Goal: Information Seeking & Learning: Check status

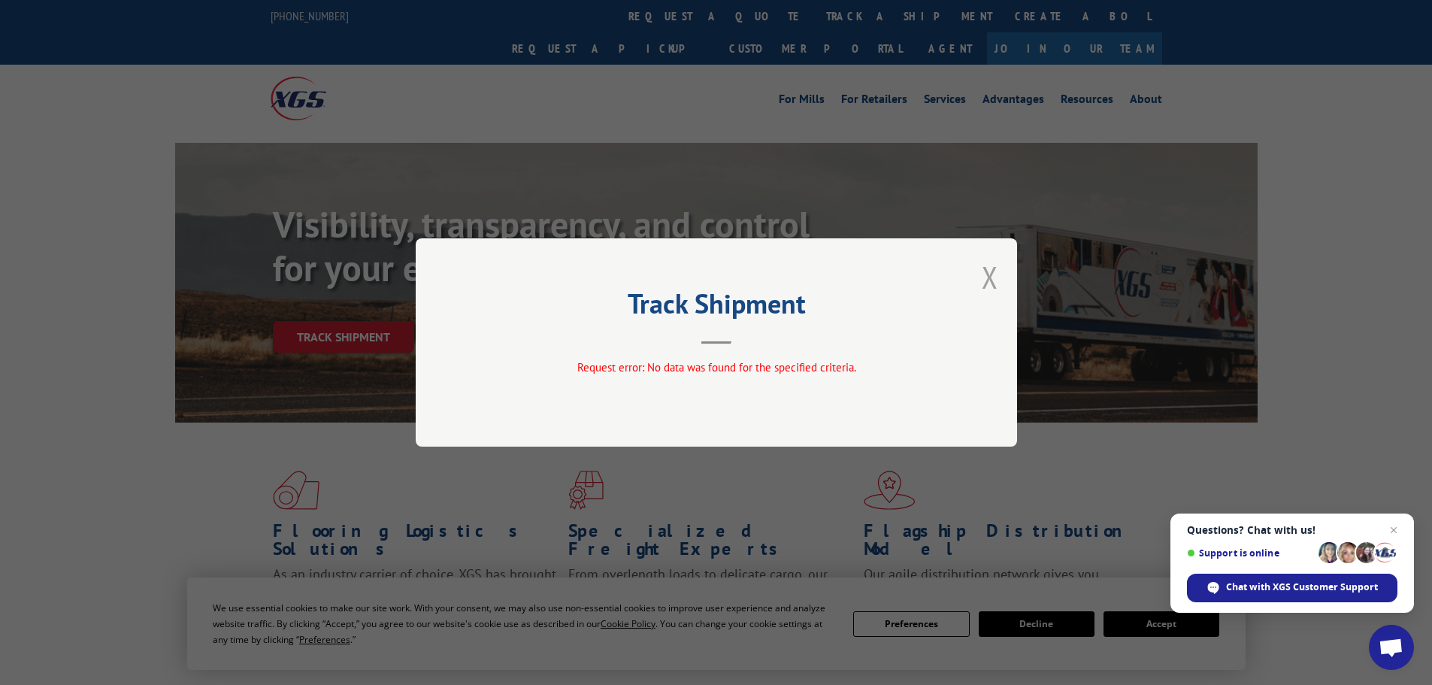
click at [993, 274] on button "Close modal" at bounding box center [990, 277] width 17 height 40
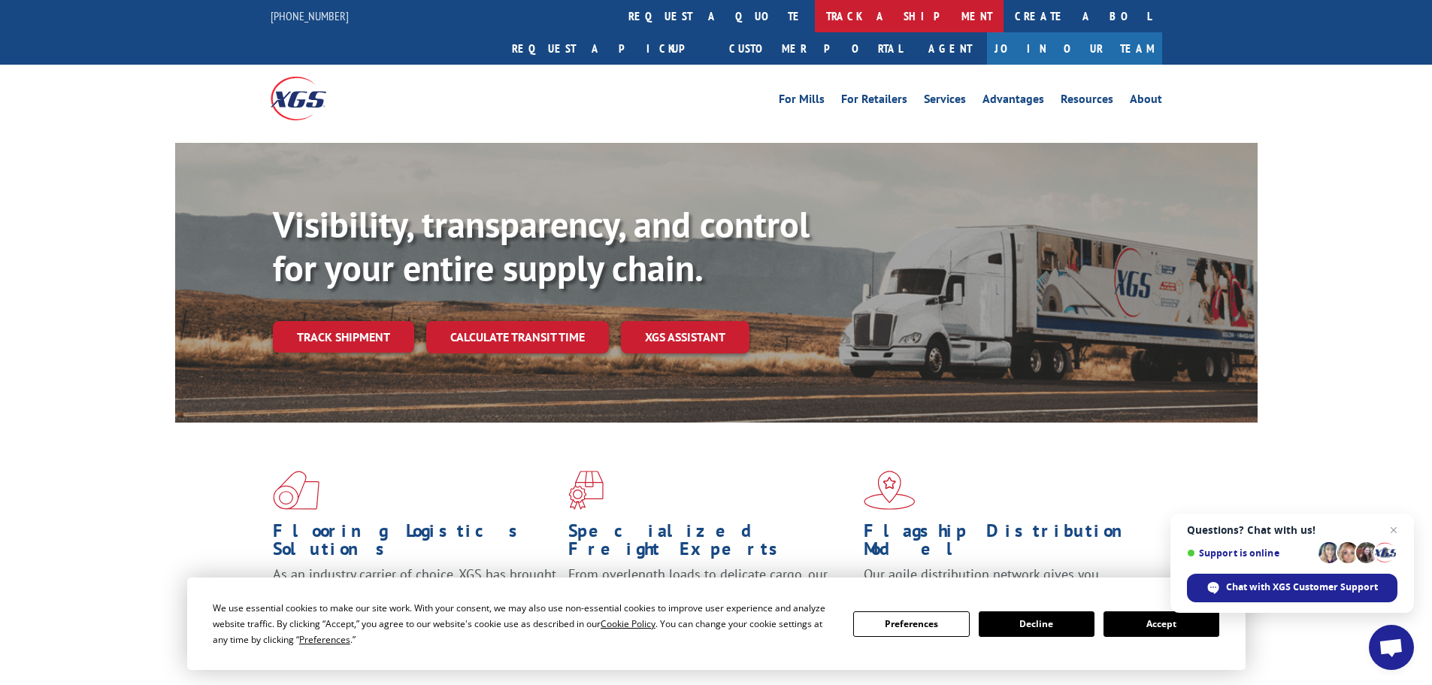
click at [815, 20] on link "track a shipment" at bounding box center [909, 16] width 189 height 32
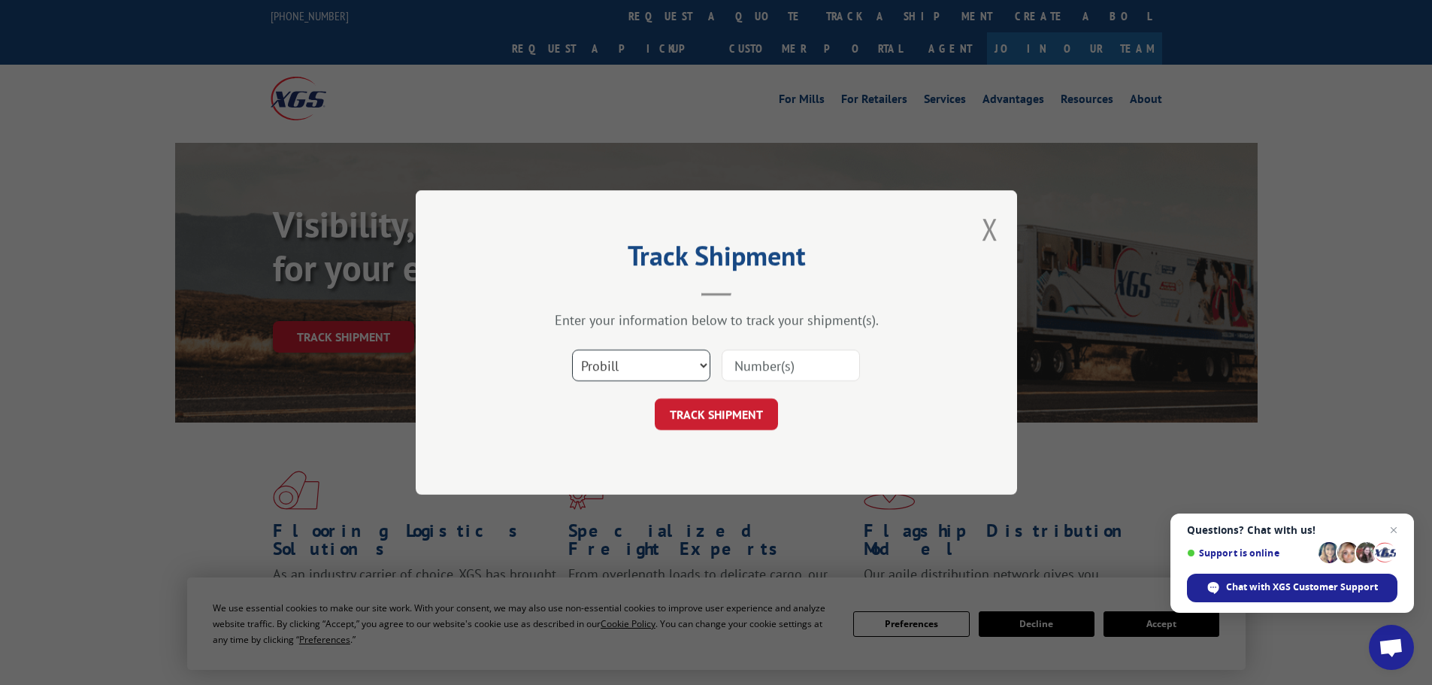
click at [631, 365] on select "Select category... Probill BOL PO" at bounding box center [641, 366] width 138 height 32
select select "bol"
click at [572, 350] on select "Select category... Probill BOL PO" at bounding box center [641, 366] width 138 height 32
click at [723, 362] on input at bounding box center [791, 366] width 138 height 32
paste input "5590606"
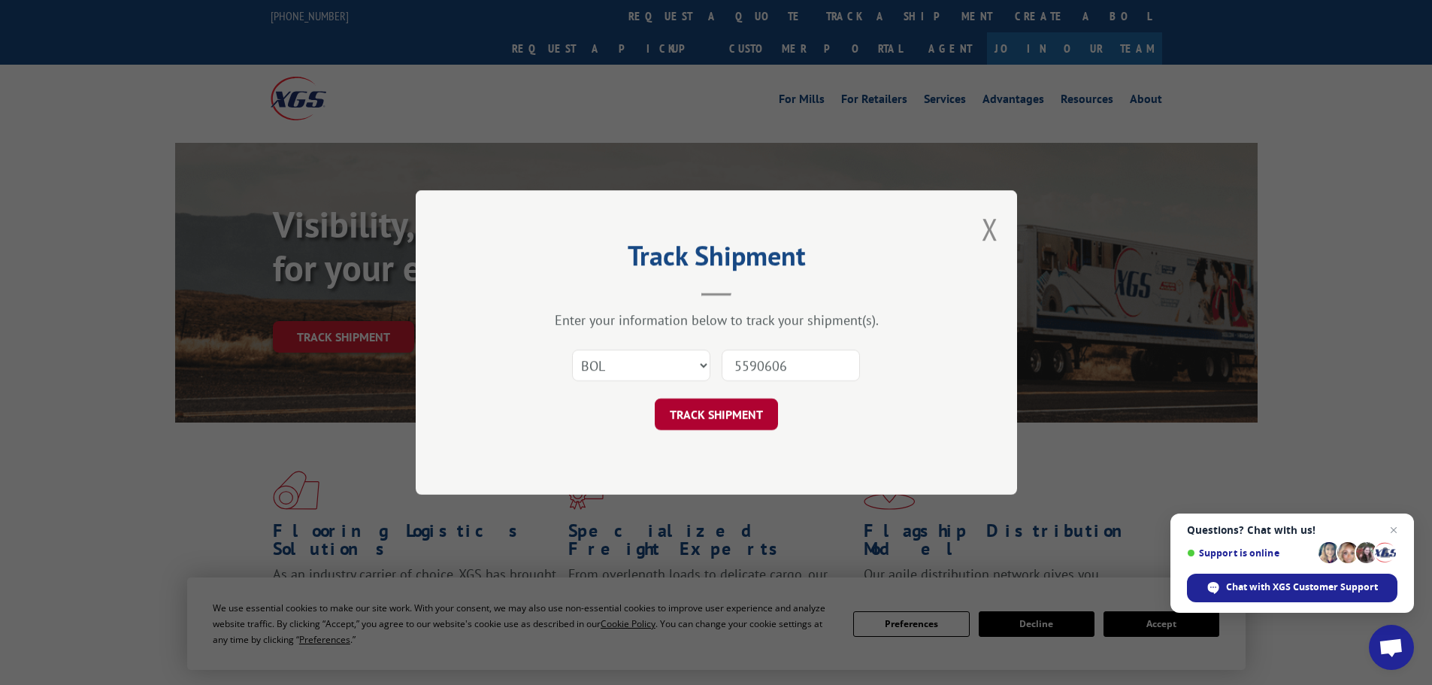
type input "5590606"
click at [740, 415] on button "TRACK SHIPMENT" at bounding box center [716, 414] width 123 height 32
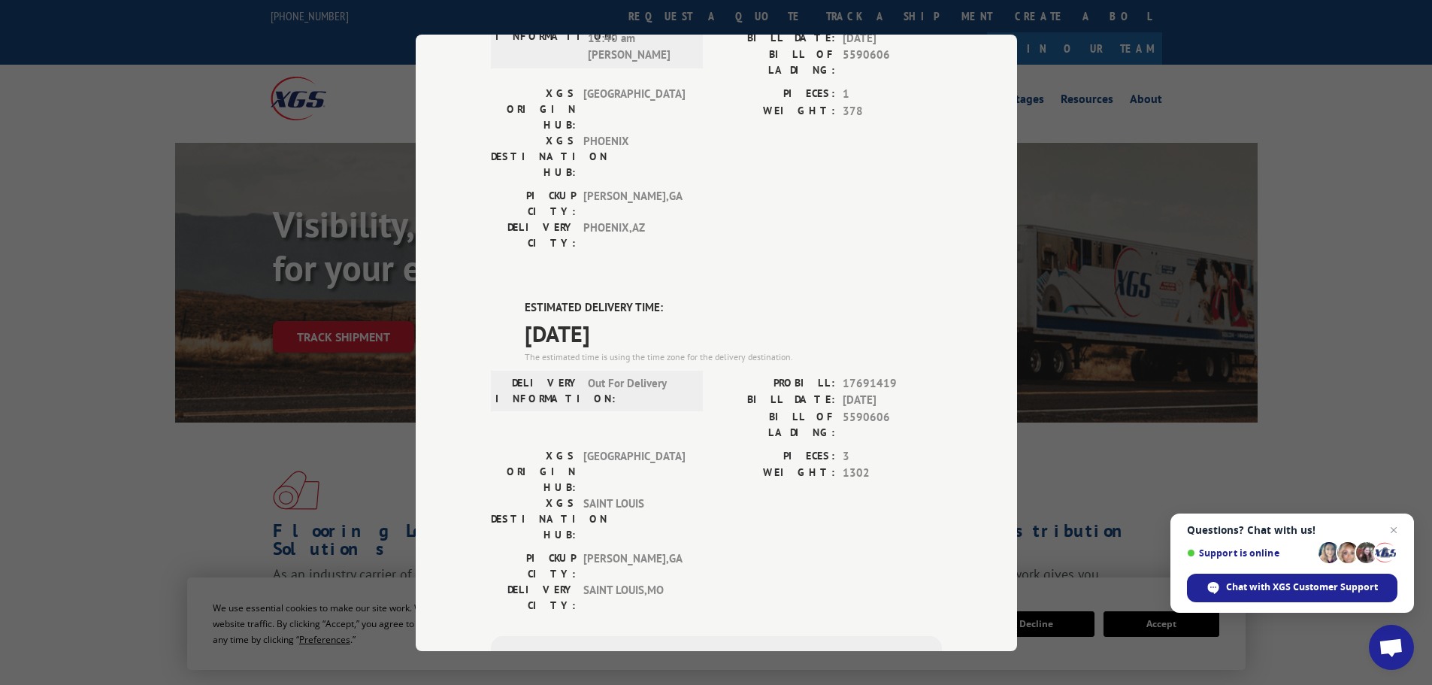
scroll to position [150, 0]
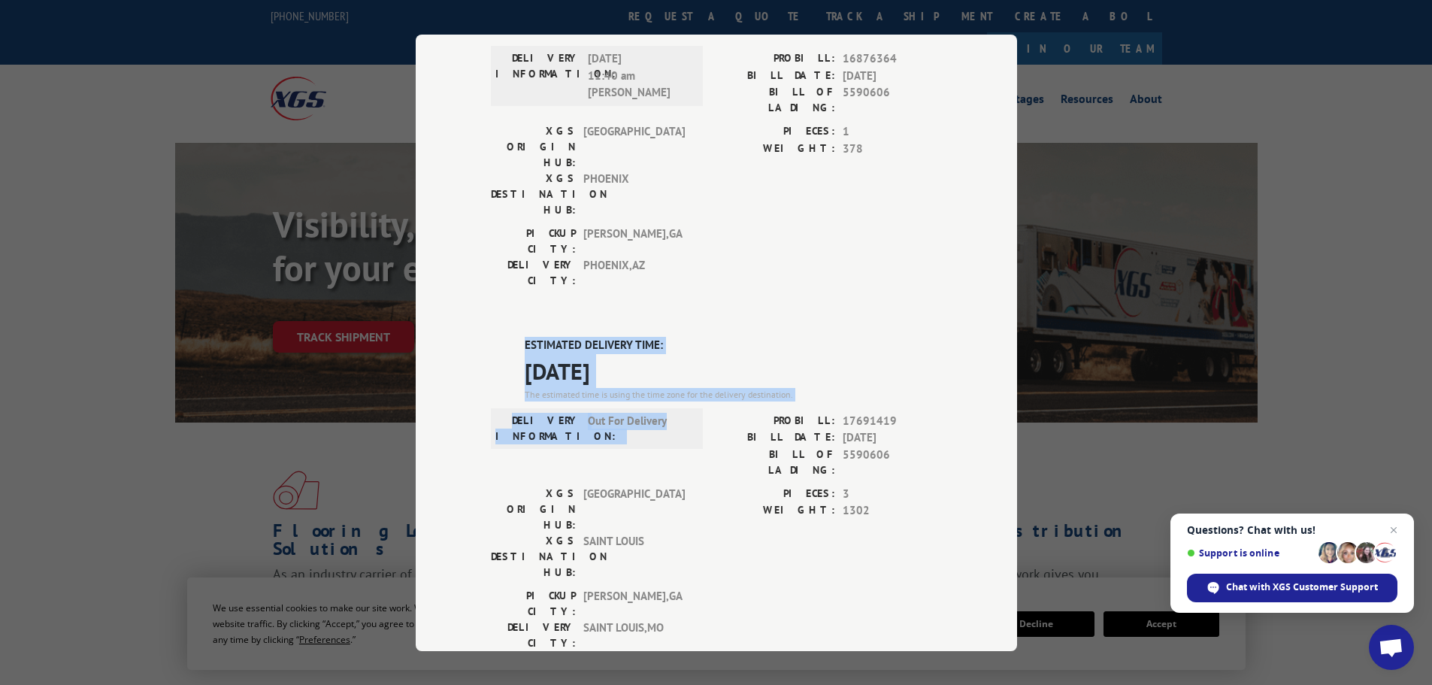
drag, startPoint x: 670, startPoint y: 334, endPoint x: 516, endPoint y: 262, distance: 169.5
click at [516, 337] on div "ESTIMATED DELIVERY TIME: [DATE] The estimated time is using the time zone for t…" at bounding box center [716, 607] width 451 height 540
copy div "ESTIMATED DELIVERY TIME: [DATE] The estimated time is using the time zone for t…"
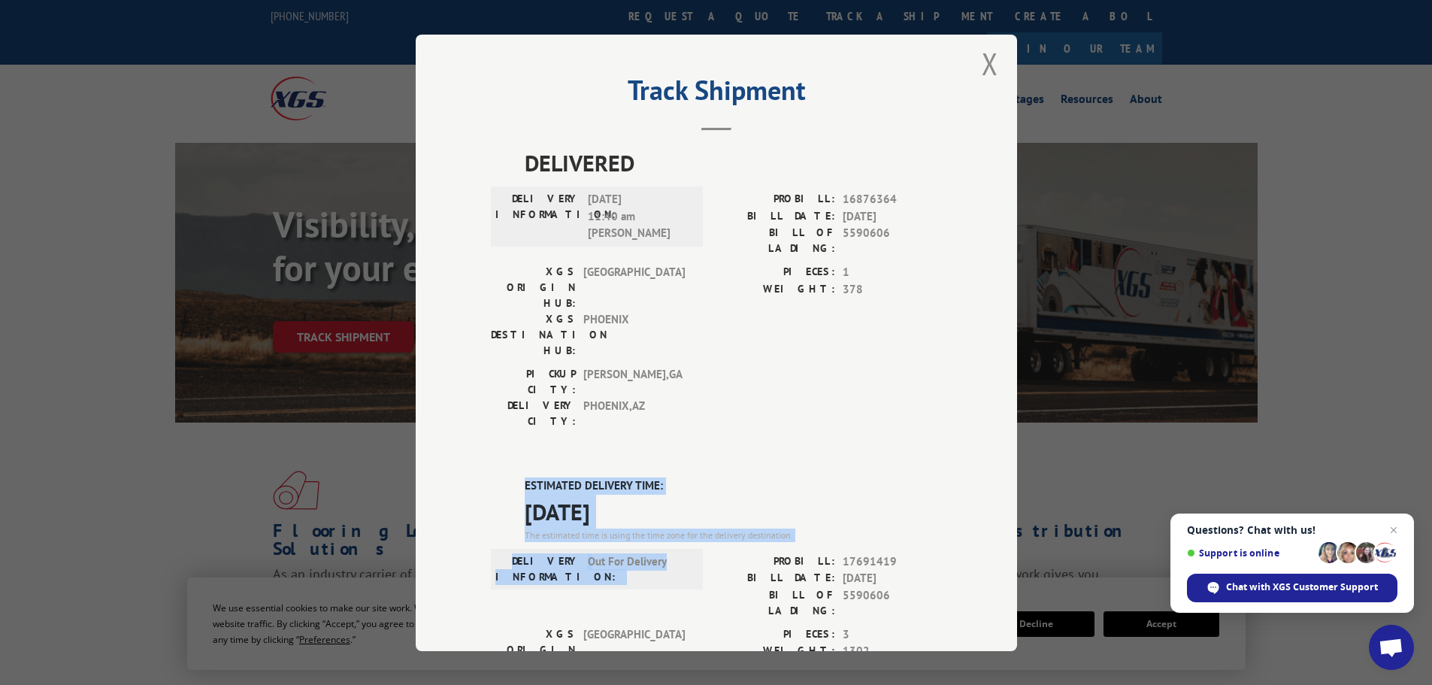
scroll to position [0, 0]
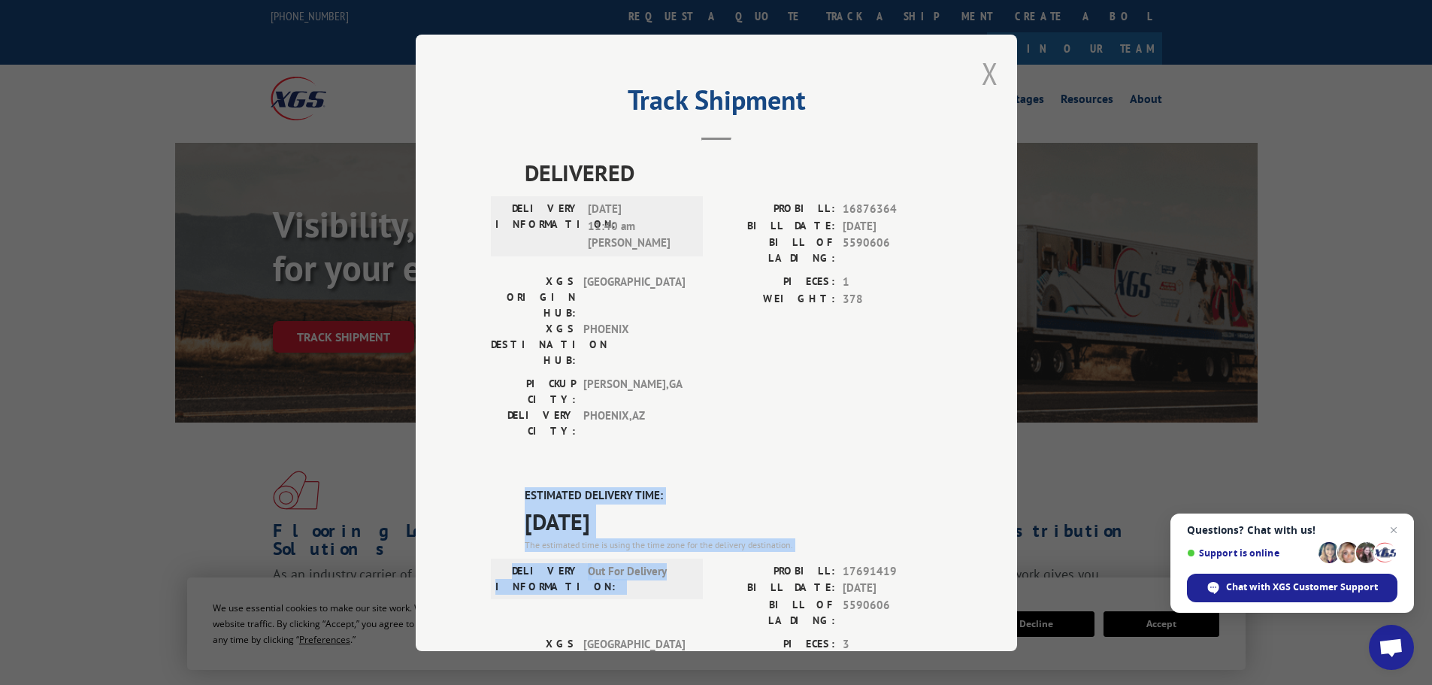
click at [982, 77] on button "Close modal" at bounding box center [990, 73] width 17 height 40
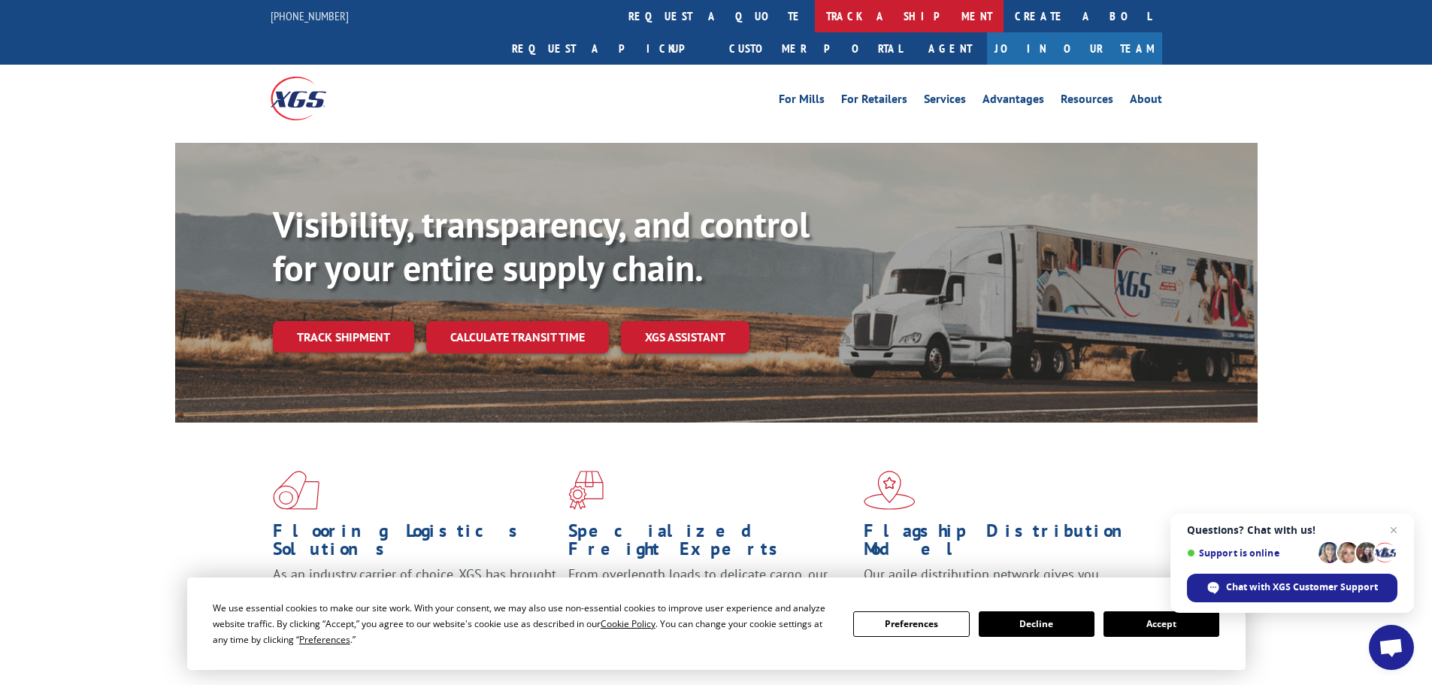
click at [815, 20] on link "track a shipment" at bounding box center [909, 16] width 189 height 32
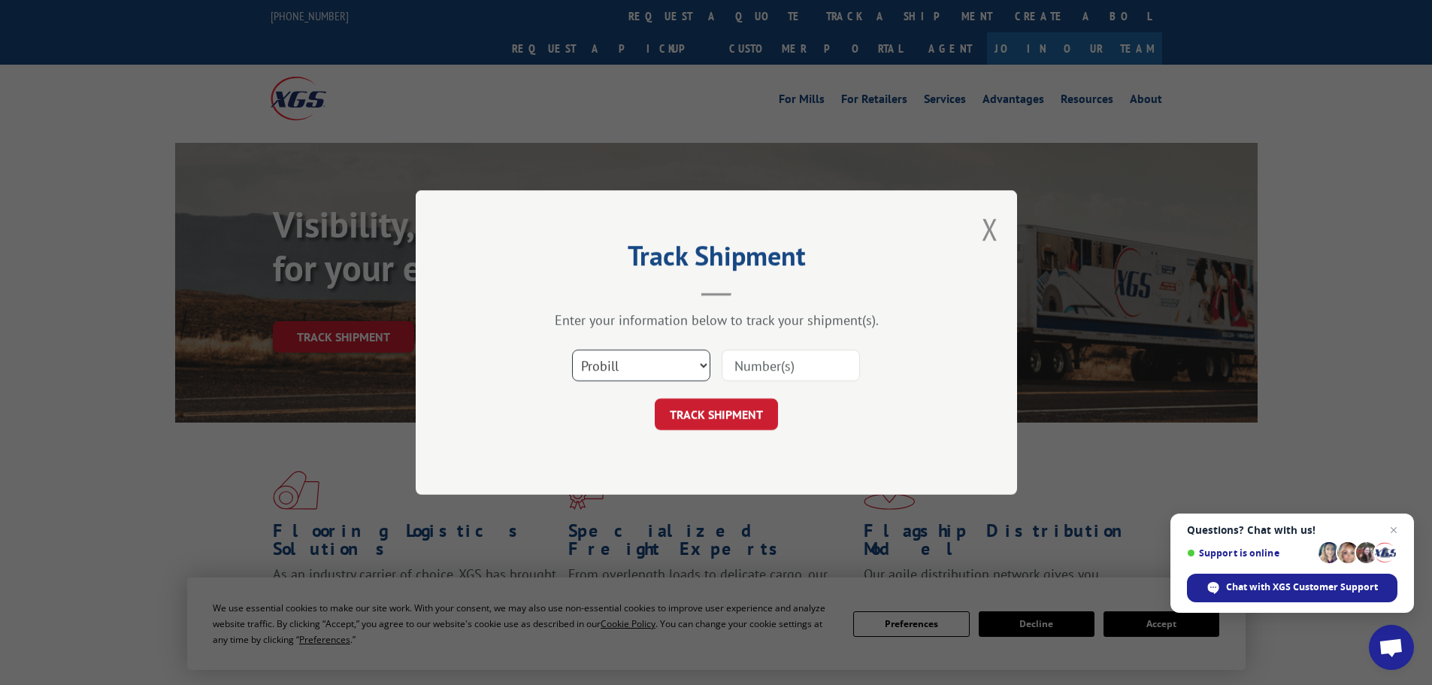
click at [624, 368] on select "Select category... Probill BOL PO" at bounding box center [641, 366] width 138 height 32
select select "bol"
click at [572, 350] on select "Select category... Probill BOL PO" at bounding box center [641, 366] width 138 height 32
click at [733, 362] on input at bounding box center [791, 366] width 138 height 32
paste input "7076810"
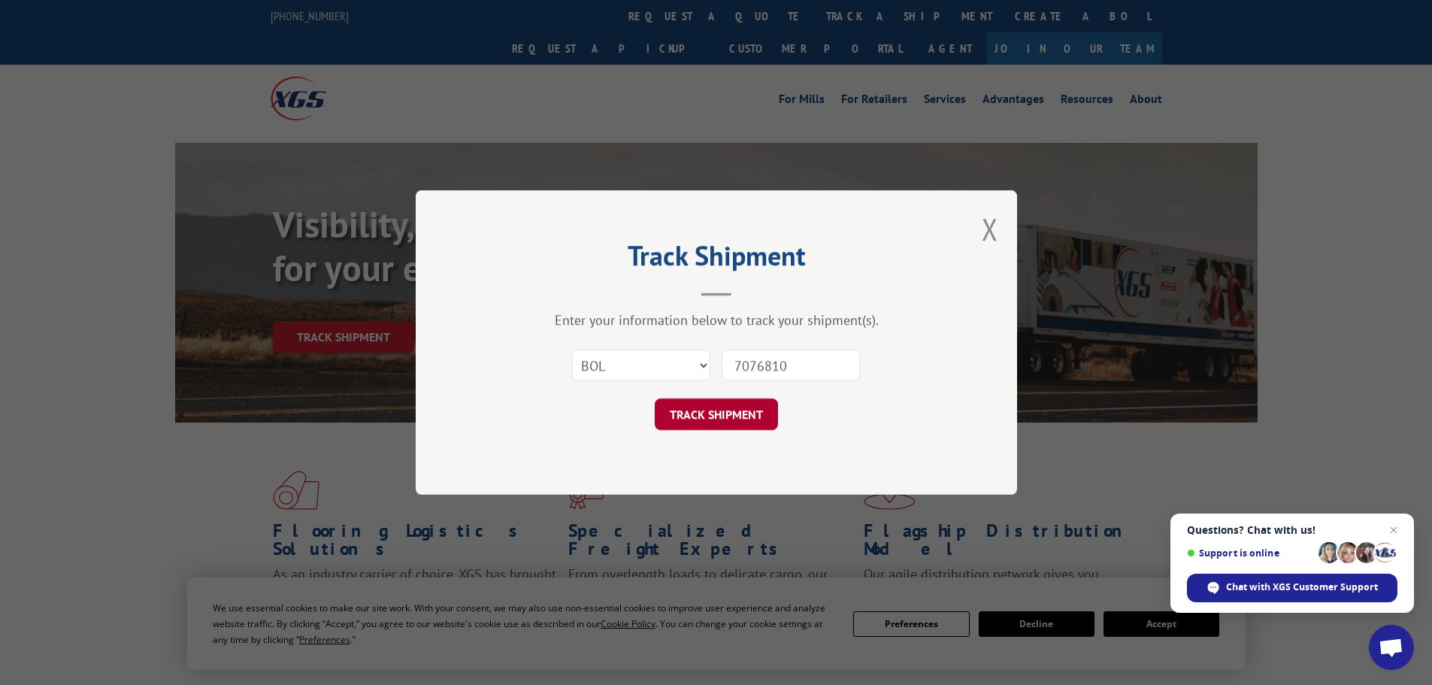
type input "7076810"
click at [713, 421] on button "TRACK SHIPMENT" at bounding box center [716, 414] width 123 height 32
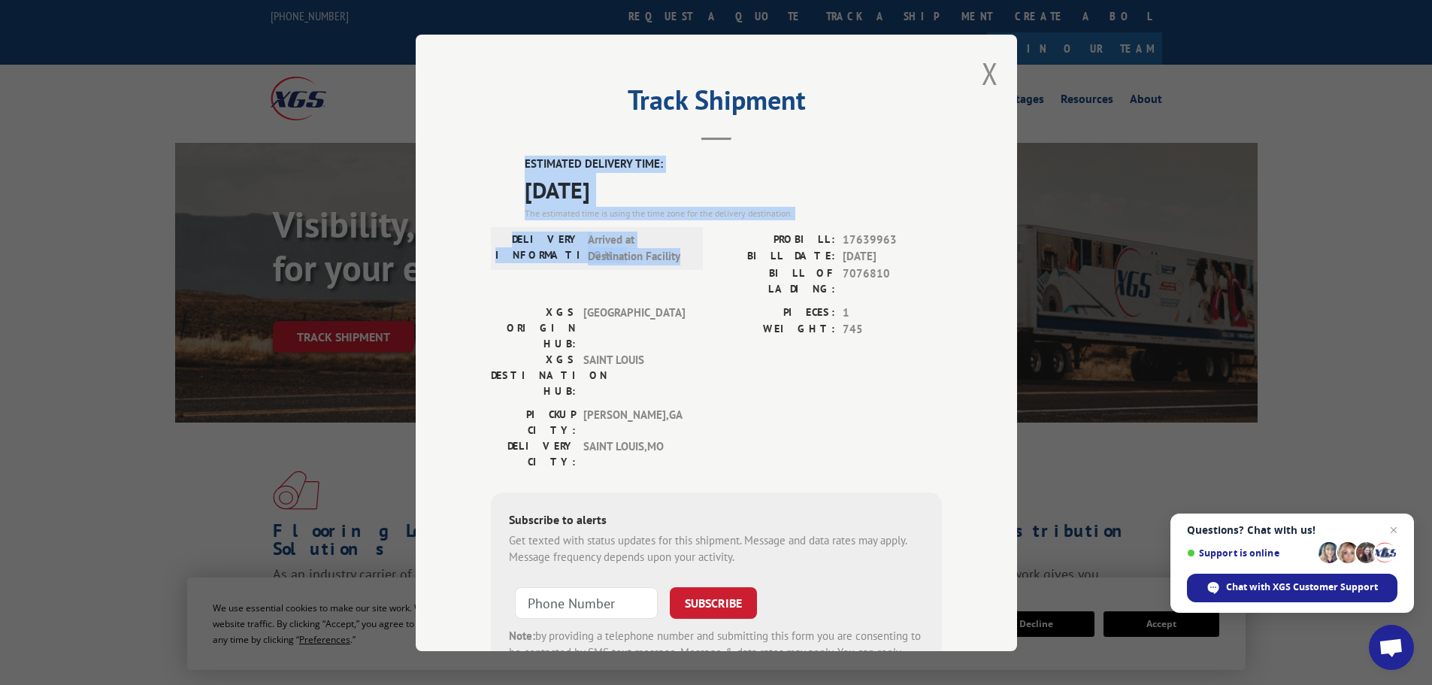
drag, startPoint x: 678, startPoint y: 255, endPoint x: 516, endPoint y: 168, distance: 183.3
click at [516, 168] on div "ESTIMATED DELIVERY TIME: [DATE] The estimated time is using the time zone for t…" at bounding box center [716, 426] width 451 height 540
copy div "ESTIMATED DELIVERY TIME: [DATE] The estimated time is using the time zone for t…"
